Goal: Transaction & Acquisition: Purchase product/service

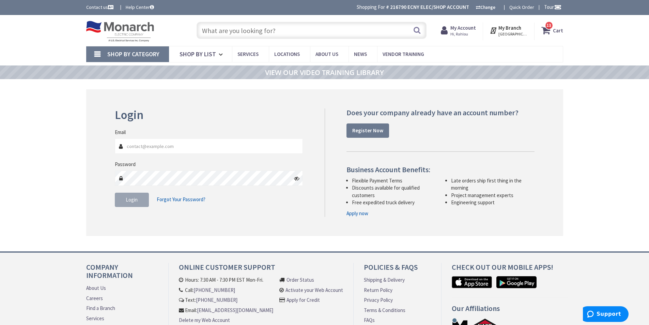
type input "[GEOGRAPHIC_DATA], [GEOGRAPHIC_DATA]"
type input "[EMAIL_ADDRESS][DOMAIN_NAME]"
click at [137, 203] on button "Login" at bounding box center [132, 200] width 34 height 14
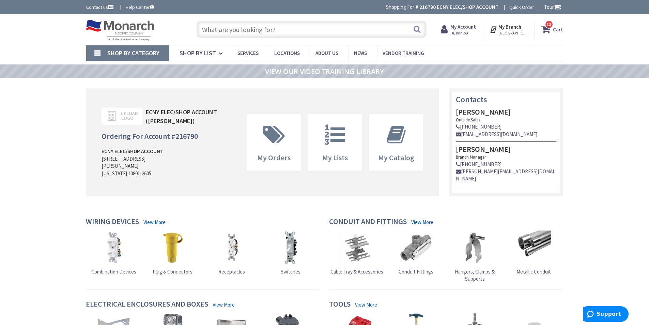
click at [257, 32] on input "text" at bounding box center [312, 29] width 230 height 17
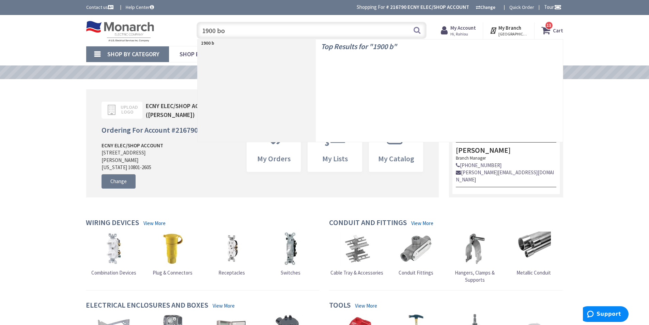
type input "1900 box"
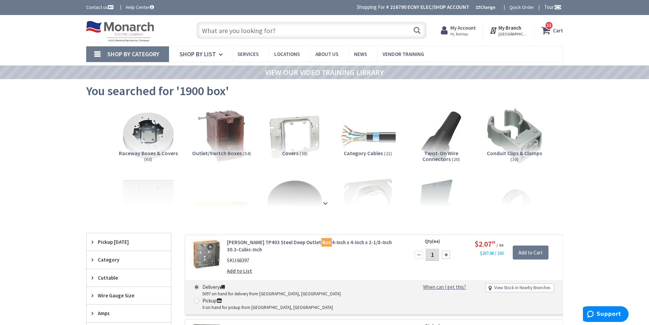
click at [253, 30] on input "text" at bounding box center [312, 30] width 230 height 17
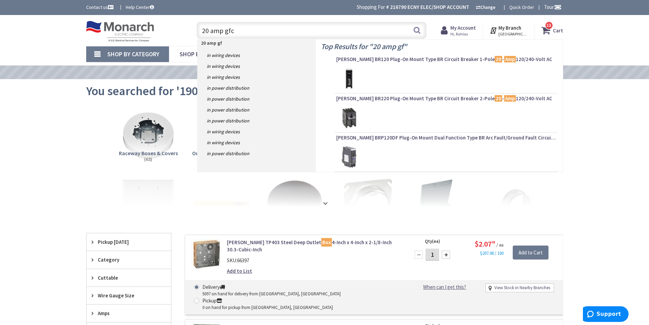
type input "20 amp gfci"
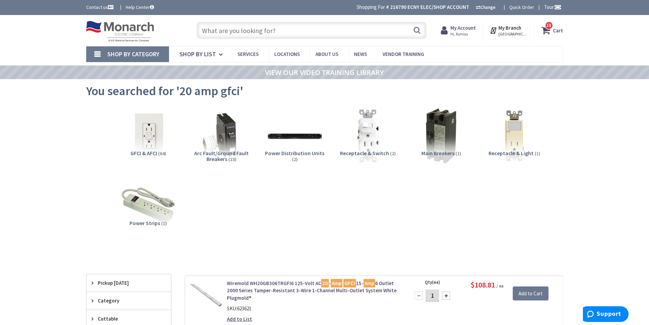
click at [282, 35] on input "text" at bounding box center [312, 30] width 230 height 17
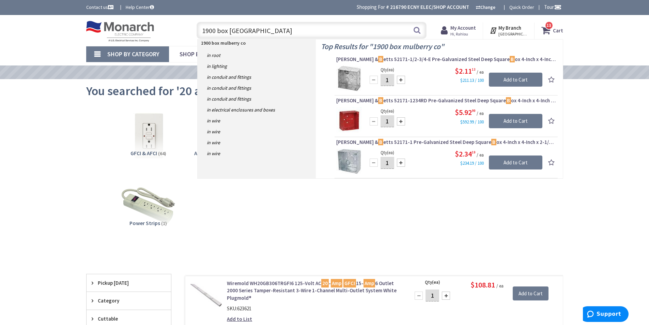
type input "1900 box mulberry cover"
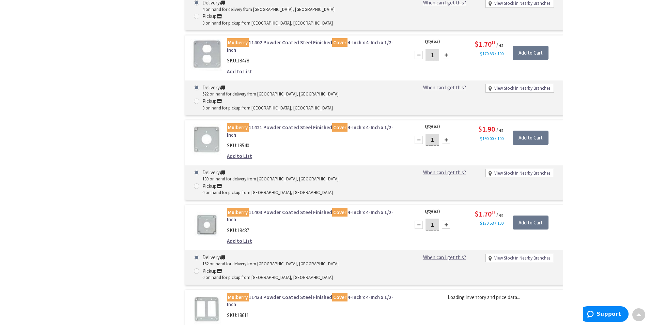
scroll to position [341, 0]
